Goal: Task Accomplishment & Management: Manage account settings

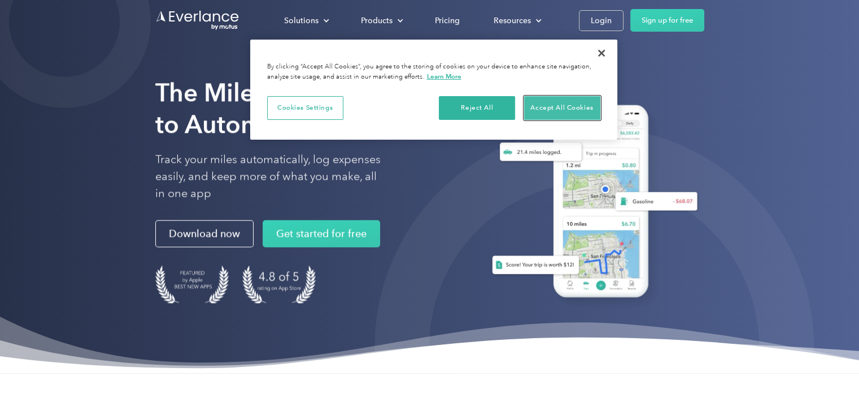
click at [572, 101] on button "Accept All Cookies" at bounding box center [562, 108] width 76 height 24
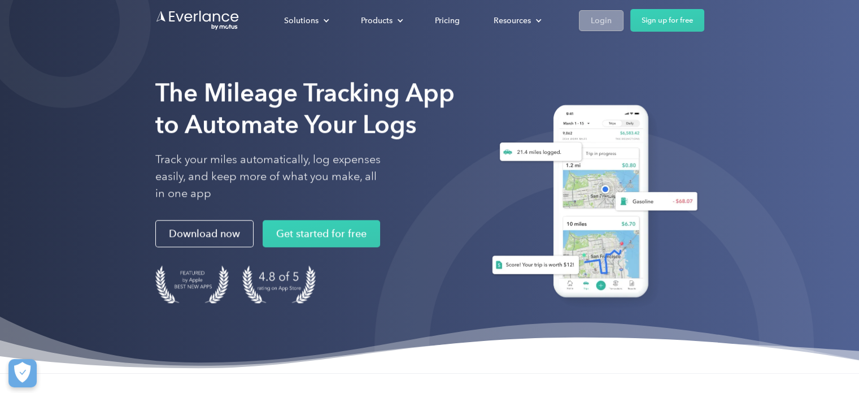
click at [604, 19] on div "Login" at bounding box center [601, 21] width 21 height 14
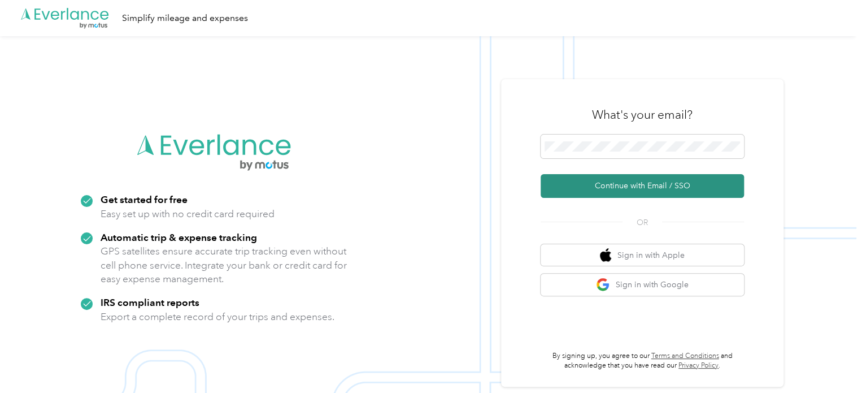
click at [642, 185] on button "Continue with Email / SSO" at bounding box center [642, 186] width 203 height 24
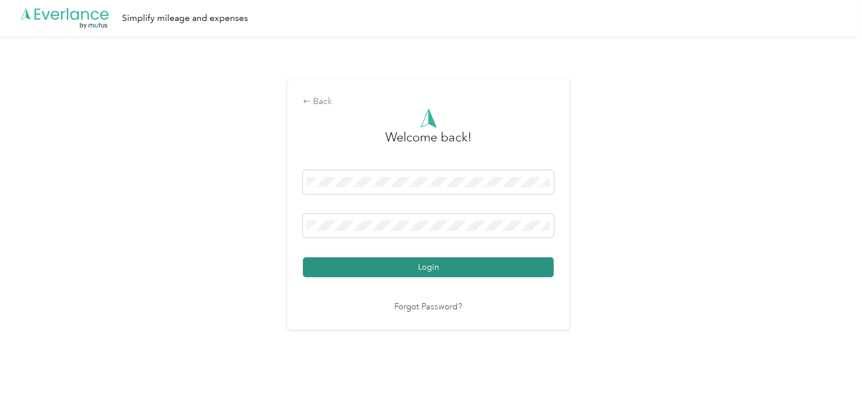
click at [432, 266] on button "Login" at bounding box center [428, 267] width 251 height 20
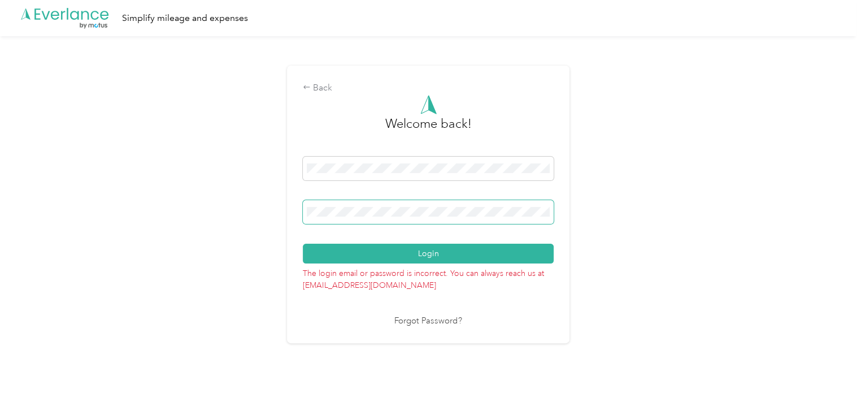
click at [306, 215] on span at bounding box center [428, 212] width 251 height 24
click at [303, 243] on button "Login" at bounding box center [428, 253] width 251 height 20
click at [300, 204] on div "Back Welcome back! Login The login email or password is incorrect. You can alwa…" at bounding box center [428, 204] width 282 height 277
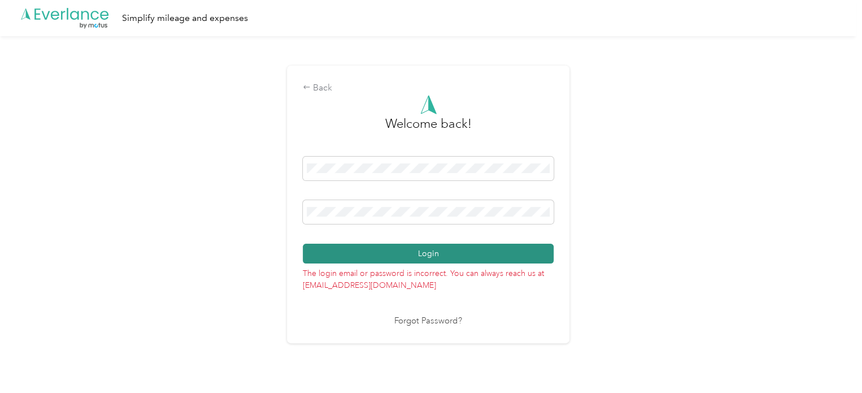
click at [437, 253] on button "Login" at bounding box center [428, 253] width 251 height 20
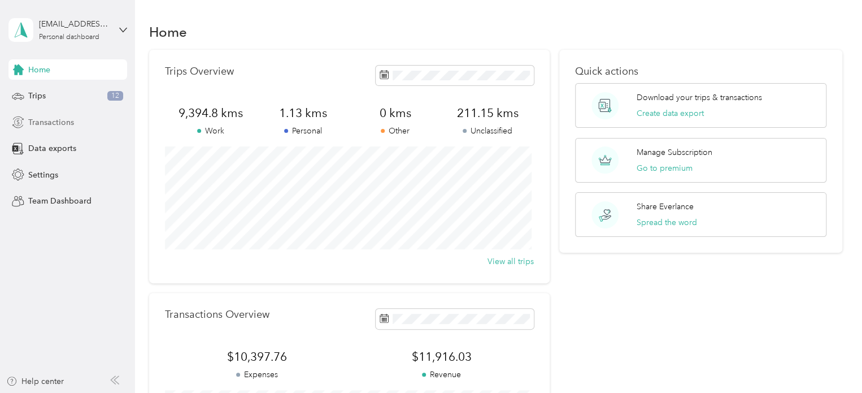
click at [50, 121] on span "Transactions" at bounding box center [51, 122] width 46 height 12
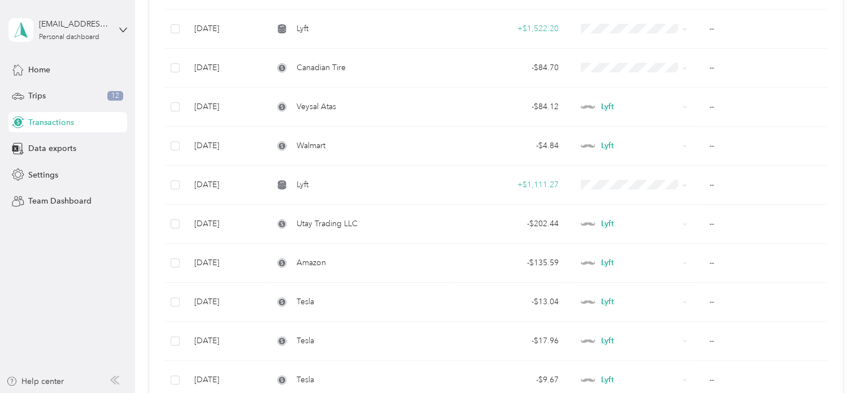
scroll to position [339, 0]
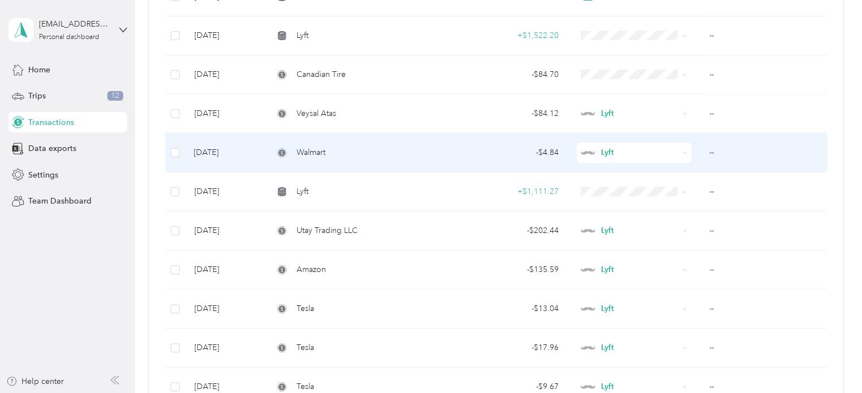
click at [596, 151] on span "Lyft" at bounding box center [630, 152] width 98 height 12
click at [538, 149] on div "- $4.84" at bounding box center [510, 152] width 95 height 12
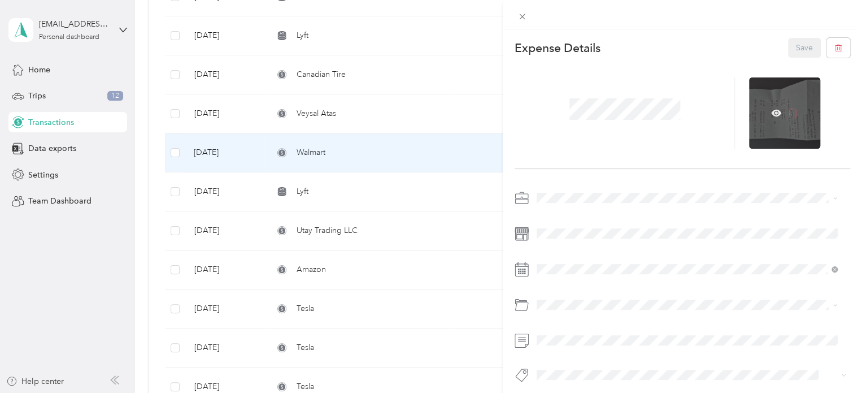
click at [789, 115] on icon at bounding box center [792, 113] width 10 height 10
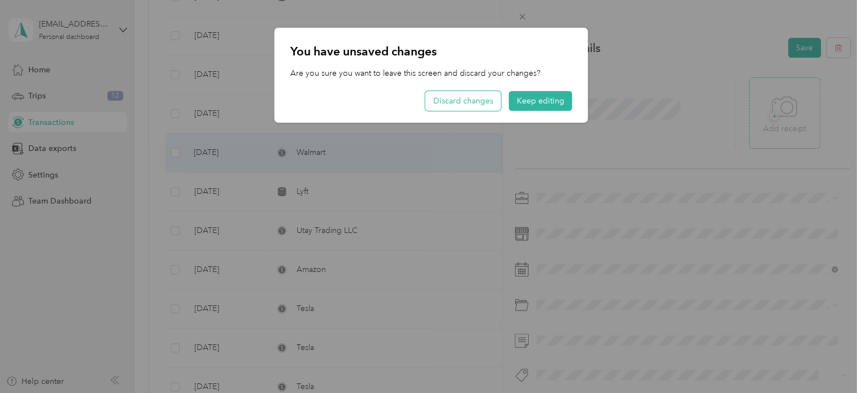
click at [466, 101] on button "Discard changes" at bounding box center [463, 101] width 76 height 20
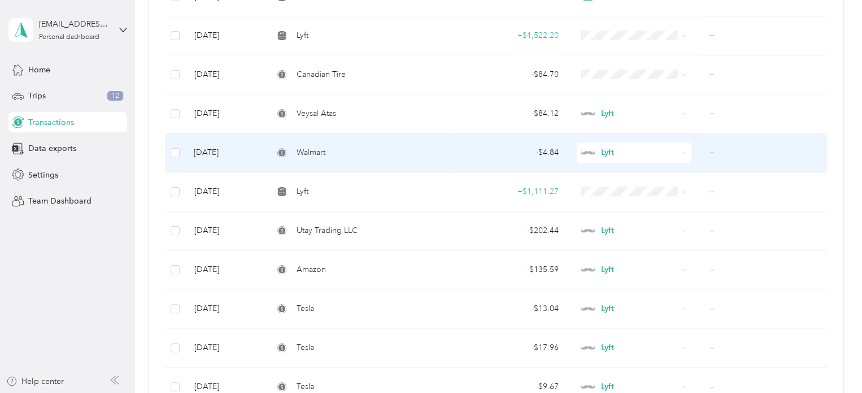
click at [545, 149] on div "- $4.84" at bounding box center [510, 152] width 95 height 12
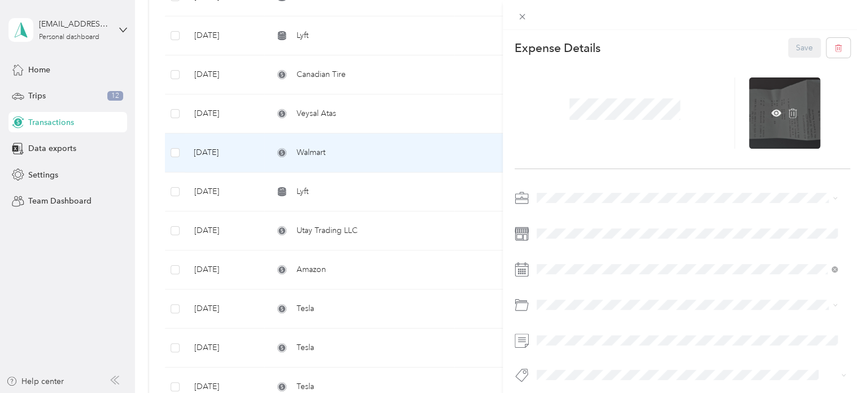
click at [761, 128] on div at bounding box center [784, 112] width 71 height 71
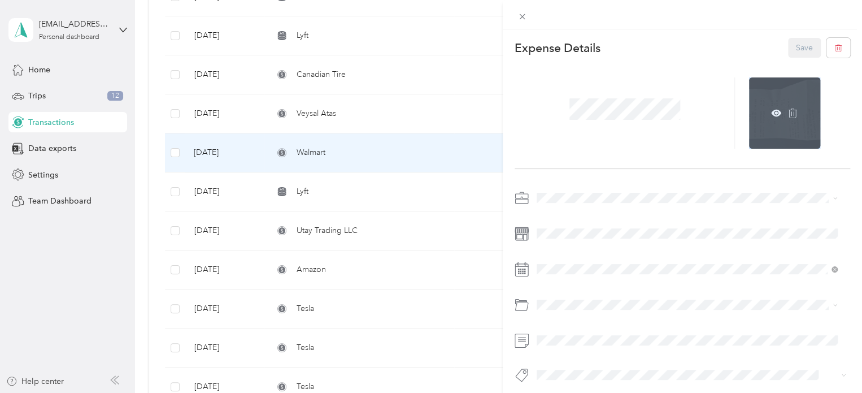
click at [761, 128] on div at bounding box center [784, 112] width 71 height 71
click at [771, 112] on icon at bounding box center [776, 113] width 10 height 10
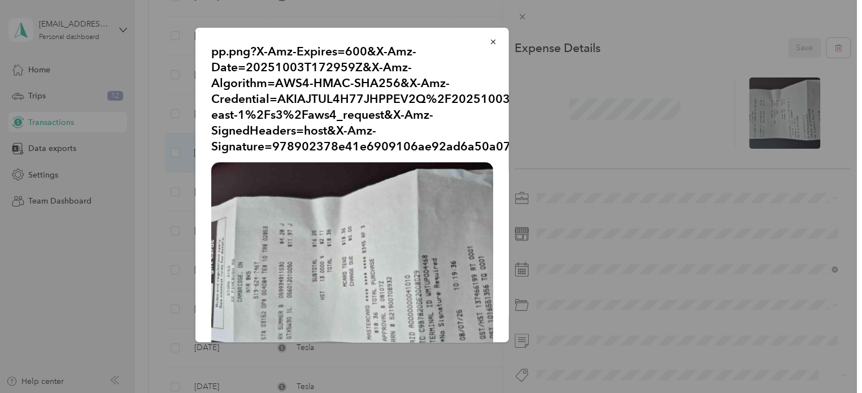
click at [658, 61] on div "pp.png?X-Amz-Expires=600&X-Amz-Date=20251003T172959Z&X-Amz-Algorithm=AWS4-HMAC-…" at bounding box center [587, 186] width 313 height 317
click at [489, 42] on icon "button" at bounding box center [493, 42] width 8 height 8
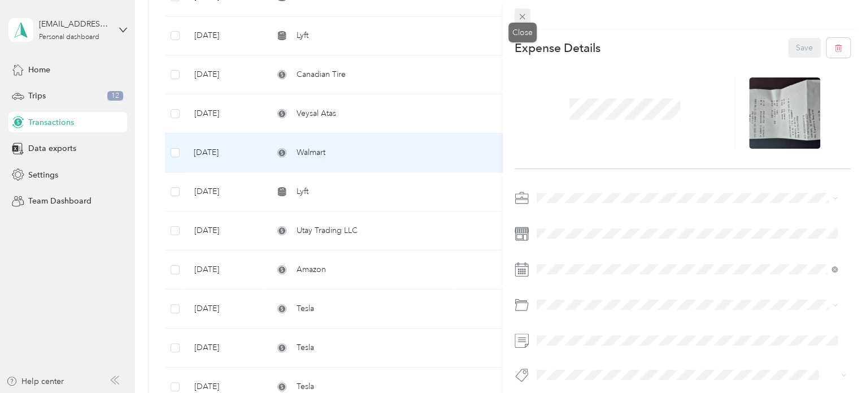
click at [525, 14] on icon at bounding box center [523, 17] width 6 height 6
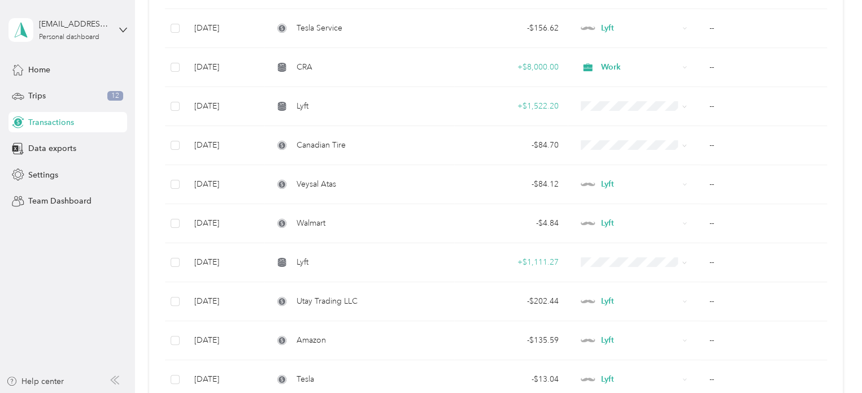
scroll to position [36, 0]
